Goal: Use online tool/utility: Utilize a website feature to perform a specific function

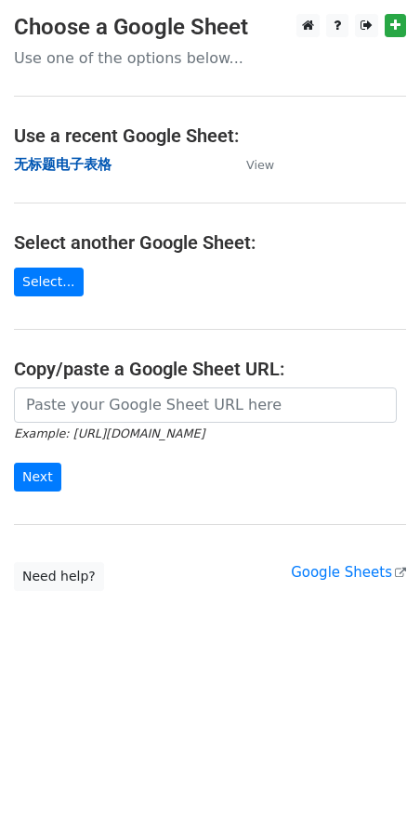
click at [40, 165] on strong "无标题电子表格" at bounding box center [63, 164] width 98 height 17
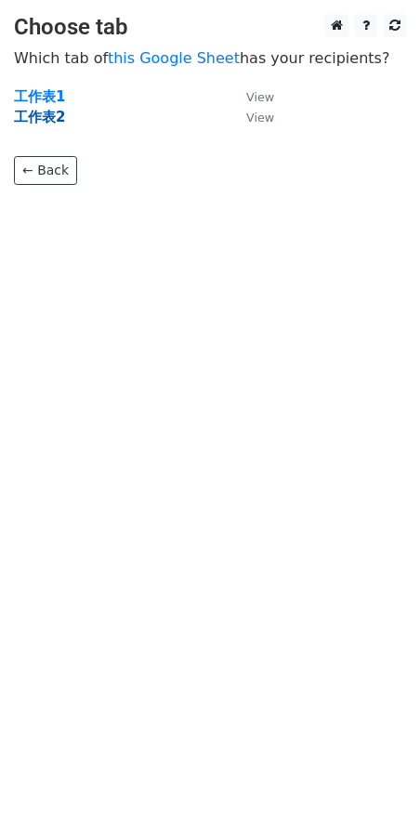
click at [39, 120] on strong "工作表2" at bounding box center [39, 117] width 51 height 17
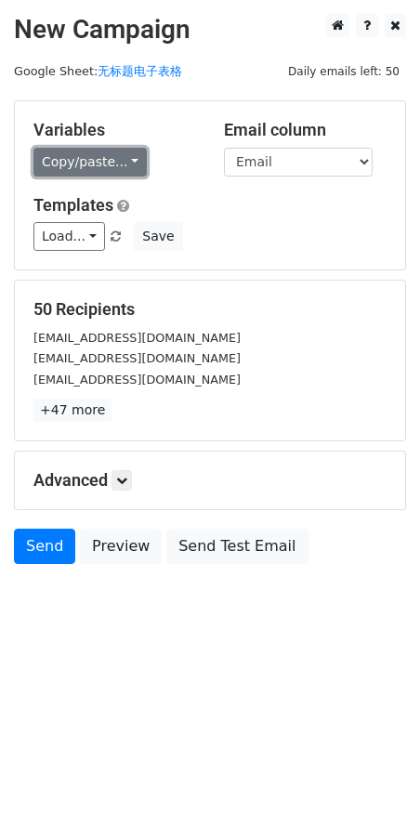
click at [112, 156] on link "Copy/paste..." at bounding box center [89, 162] width 113 height 29
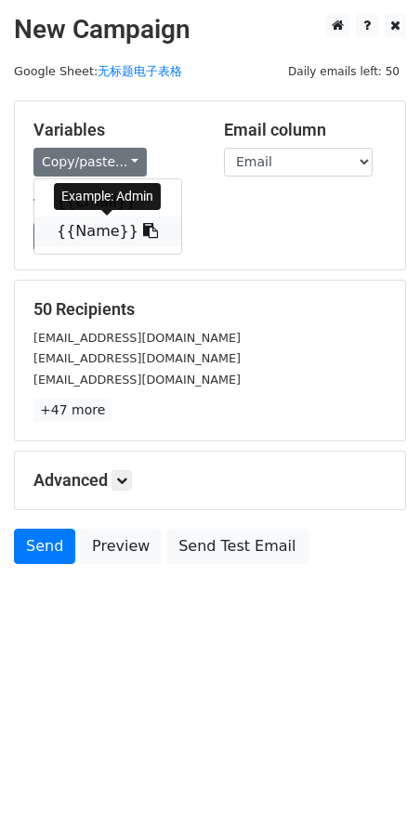
click at [92, 240] on link "{{Name}}" at bounding box center [107, 231] width 147 height 30
